Goal: Task Accomplishment & Management: Use online tool/utility

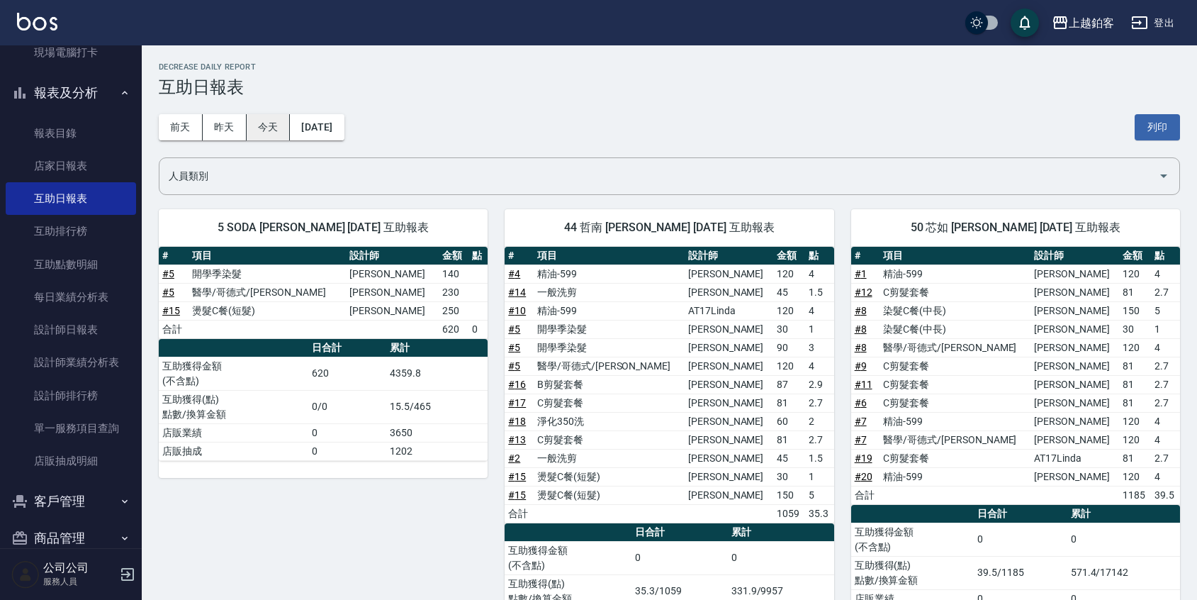
click at [262, 136] on button "今天" at bounding box center [269, 127] width 44 height 26
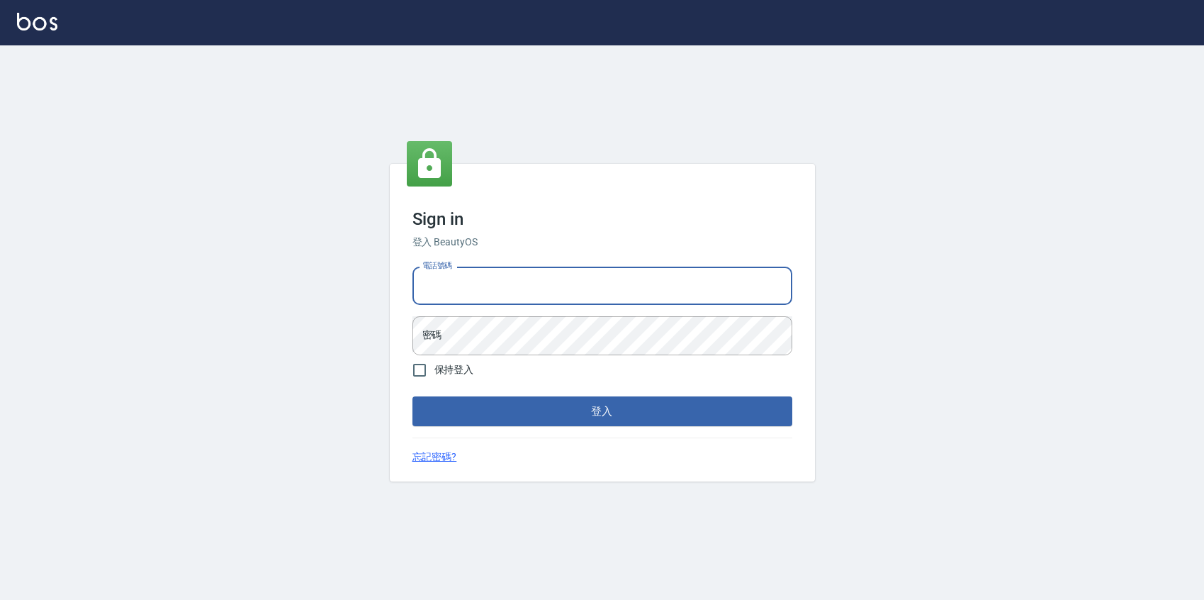
click at [457, 284] on input "電話號碼" at bounding box center [603, 286] width 380 height 38
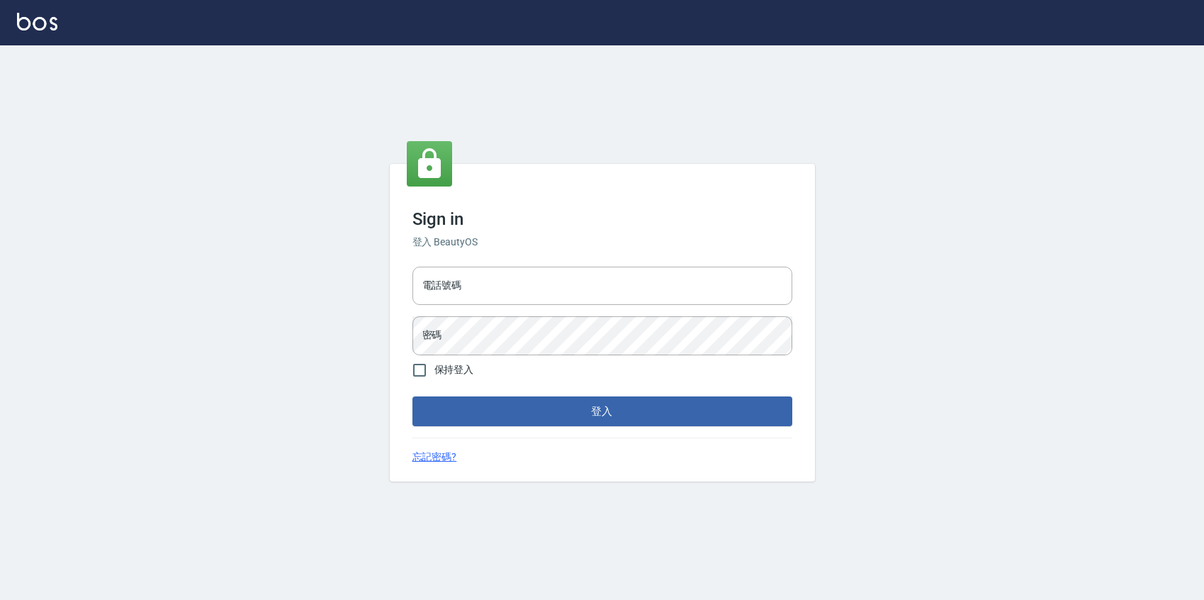
drag, startPoint x: 582, startPoint y: 201, endPoint x: 575, endPoint y: 201, distance: 7.1
click at [581, 201] on div "Sign in 登入 BeautyOS 電話號碼 電話號碼 密碼 密碼 保持登入 登入 忘記密碼?" at bounding box center [602, 323] width 425 height 318
click at [464, 271] on input "電話號碼" at bounding box center [603, 286] width 380 height 38
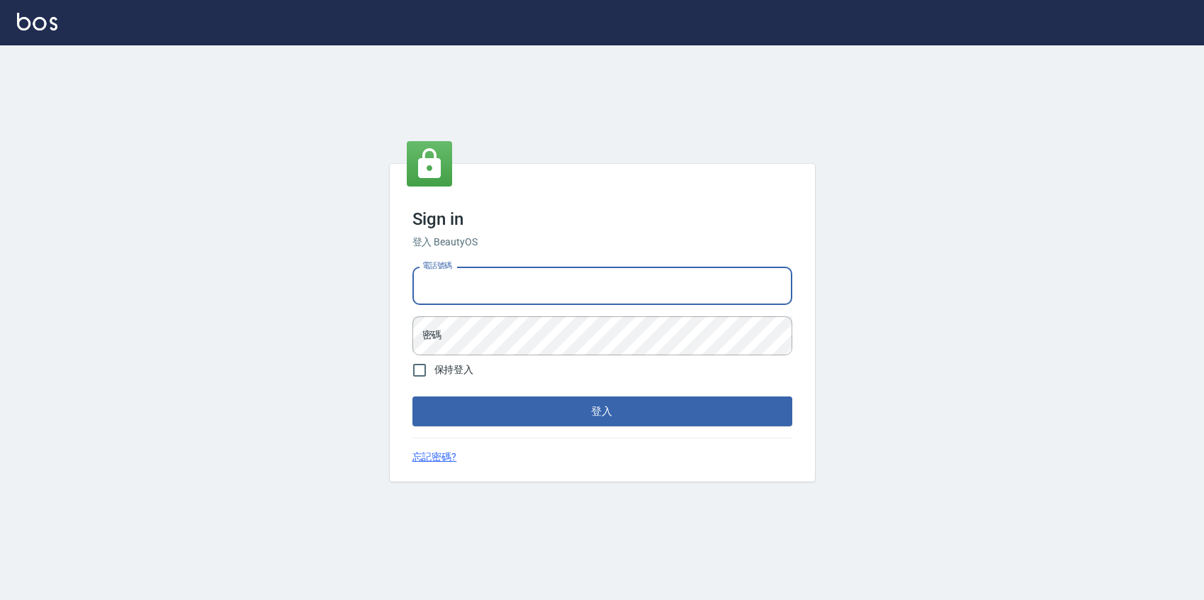
type input "0424526080"
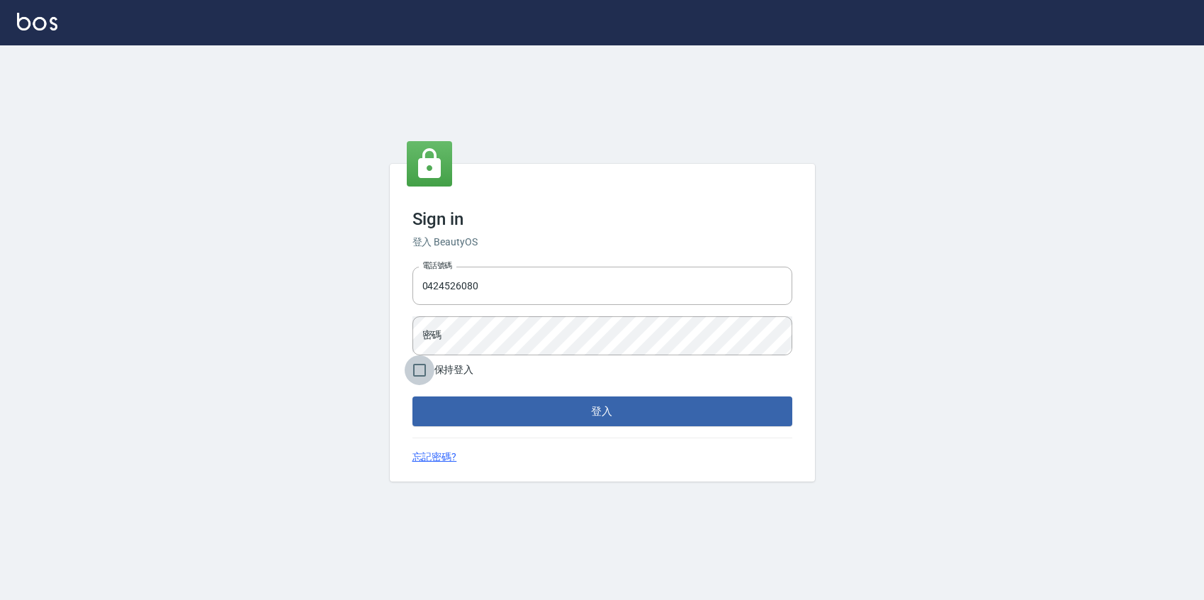
click at [426, 366] on input "保持登入" at bounding box center [420, 370] width 30 height 30
click at [425, 368] on input "保持登入" at bounding box center [420, 370] width 30 height 30
checkbox input "false"
